Goal: Task Accomplishment & Management: Use online tool/utility

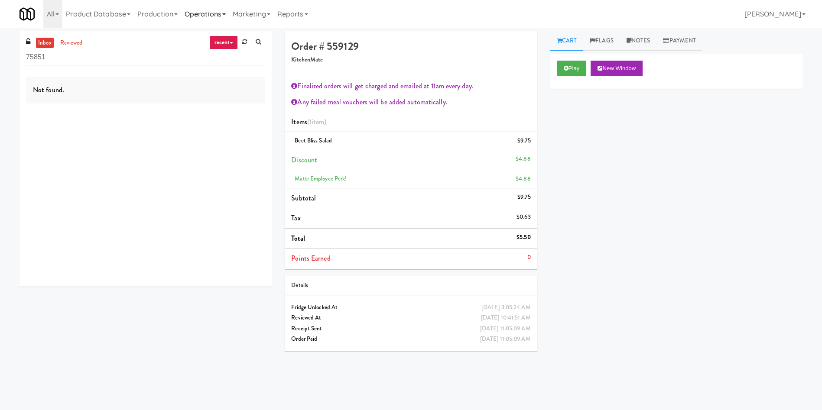
click at [213, 18] on link "Operations" at bounding box center [205, 14] width 48 height 28
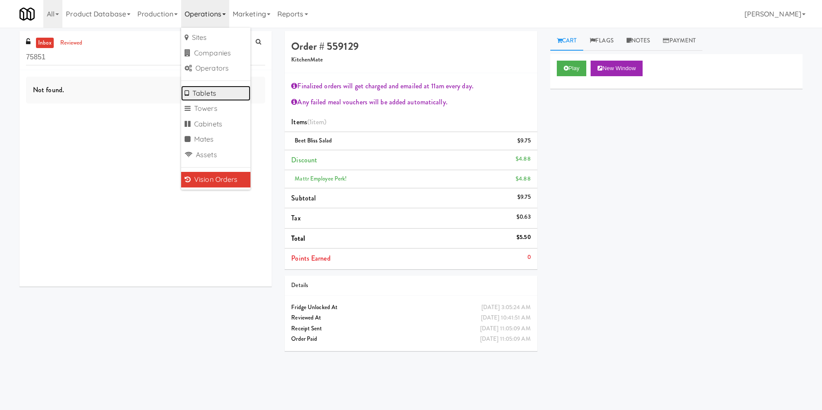
click at [217, 93] on link "Tablets" at bounding box center [215, 94] width 69 height 16
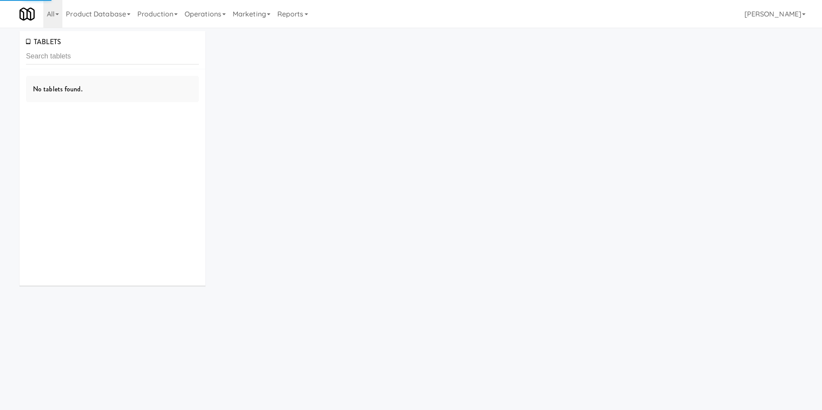
click at [142, 62] on input "text" at bounding box center [112, 57] width 173 height 16
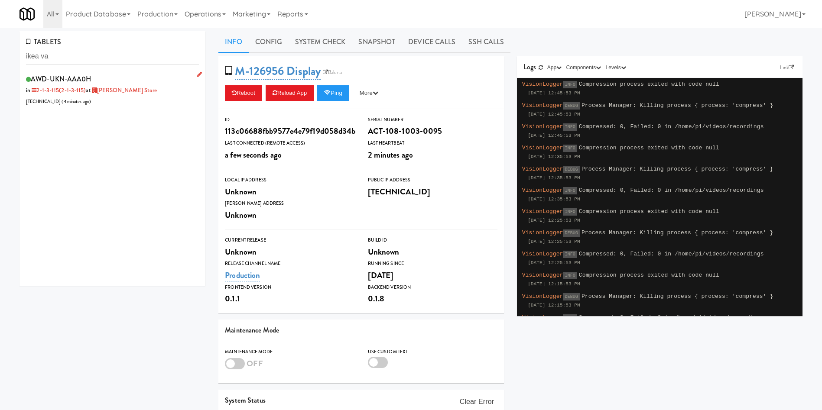
click at [121, 101] on div "AWD-UKN-AAA0H in 2-1-3-115 (2-1-3-115) at [GEOGRAPHIC_DATA][PERSON_NAME] [TECHN…" at bounding box center [112, 90] width 173 height 34
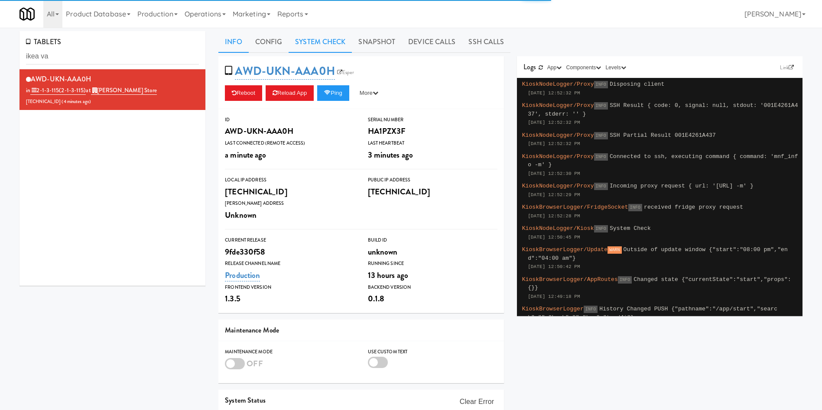
click at [330, 44] on link "System Check" at bounding box center [320, 42] width 63 height 22
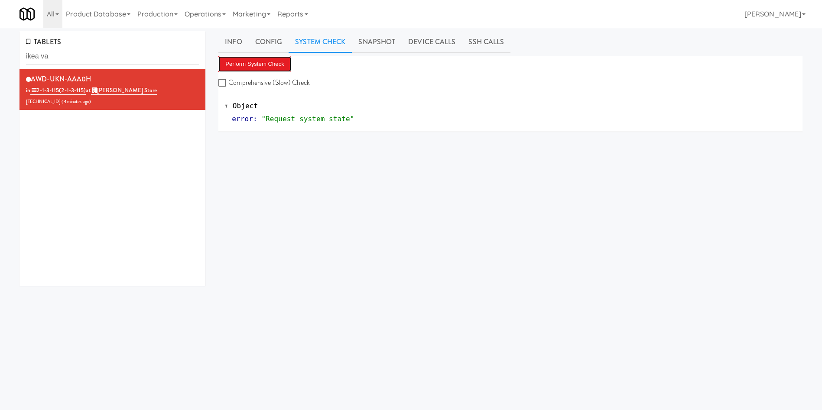
drag, startPoint x: 249, startPoint y: 59, endPoint x: 523, endPoint y: 3, distance: 279.1
click at [249, 59] on button "Perform System Check" at bounding box center [254, 64] width 73 height 16
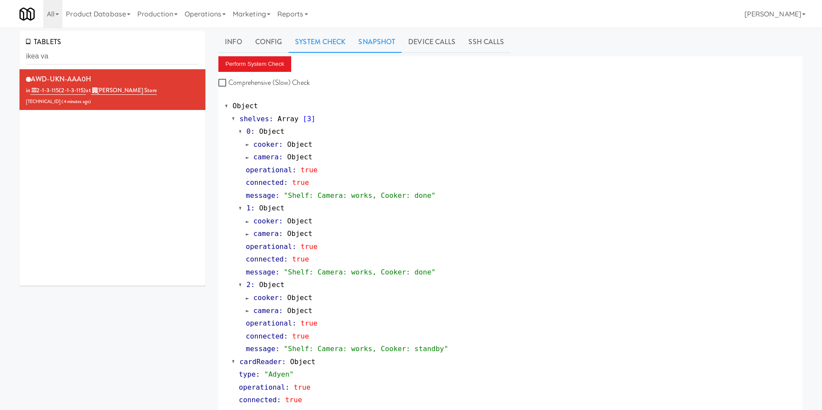
click at [384, 48] on link "Snapshot" at bounding box center [377, 42] width 50 height 22
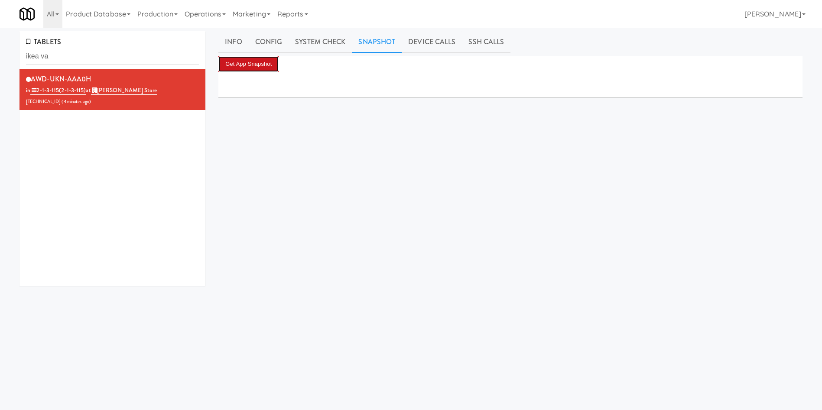
click at [256, 70] on button "Get App Snapshot" at bounding box center [248, 64] width 60 height 16
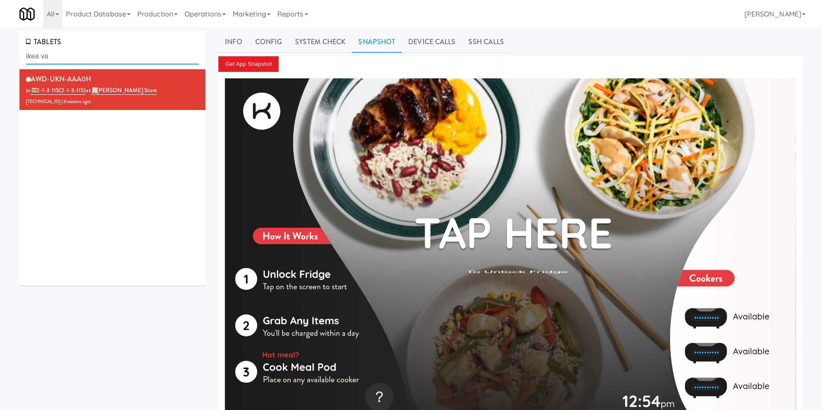
drag, startPoint x: 91, startPoint y: 54, endPoint x: 0, endPoint y: 54, distance: 91.5
click at [0, 54] on div "TABLETS ikea va AWD-UKN-AAA0H in 2-1-3-115 (2-1-3-115) at [PERSON_NAME] Store […" at bounding box center [411, 232] width 822 height 403
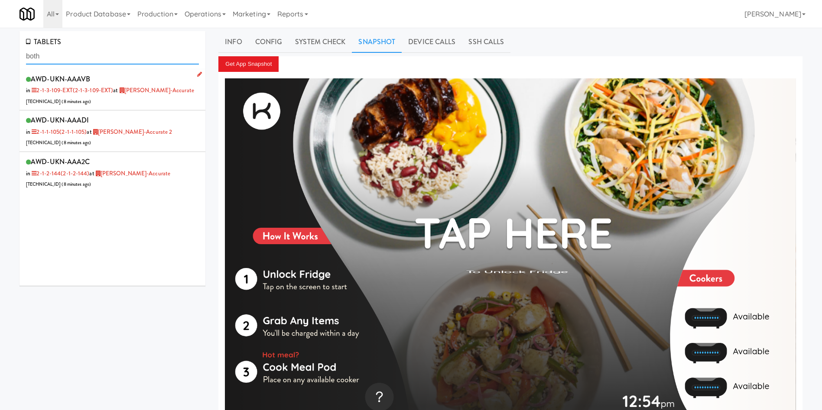
type input "both"
click at [137, 103] on div "AWD-UKN-AAAVB in 2-1-3-109-EXT (2-1-3-109-EXT) at [PERSON_NAME]-Accurate [TECHN…" at bounding box center [112, 90] width 173 height 34
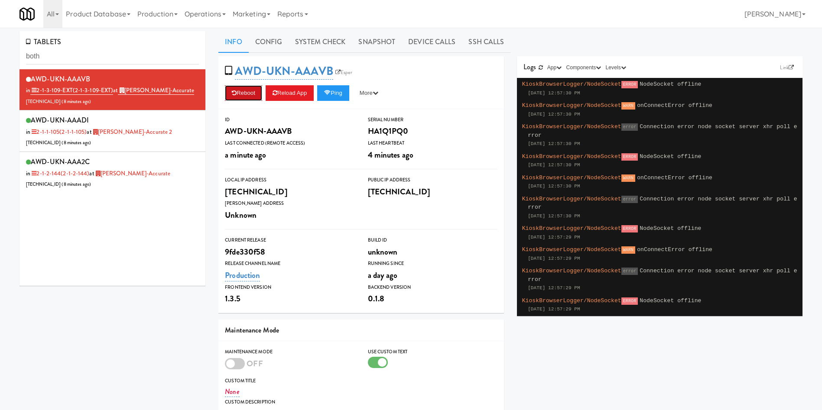
click at [252, 98] on button "Reboot" at bounding box center [243, 93] width 37 height 16
